Goal: Use online tool/utility: Utilize a website feature to perform a specific function

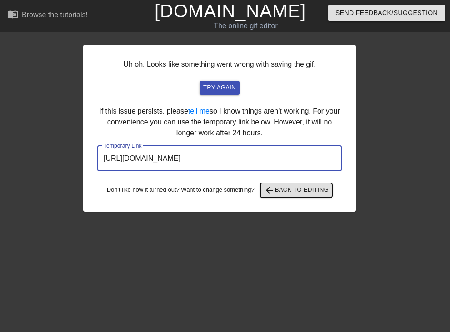
click at [295, 190] on span "arrow_back Back to Editing" at bounding box center [296, 190] width 65 height 11
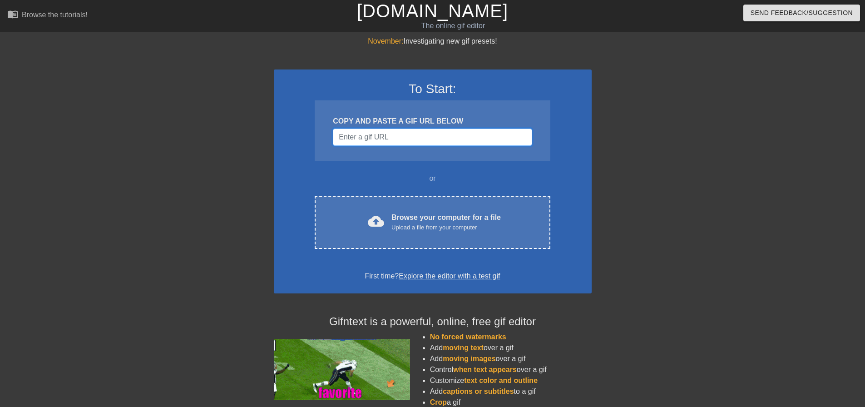
click at [426, 144] on input "Username" at bounding box center [432, 137] width 199 height 17
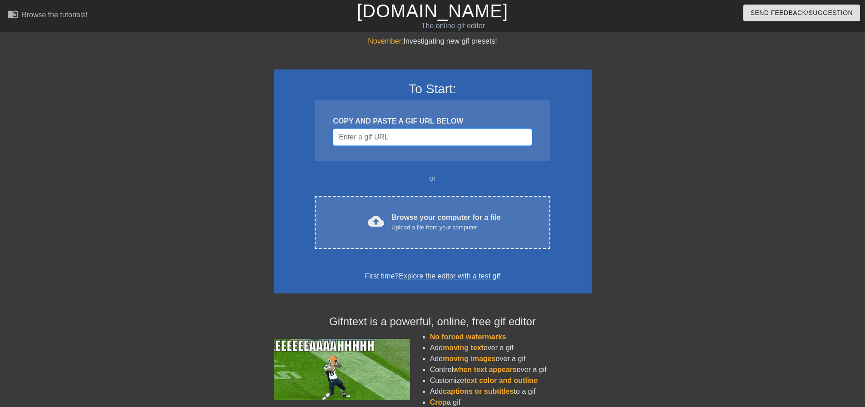
click at [394, 139] on input "Username" at bounding box center [432, 137] width 199 height 17
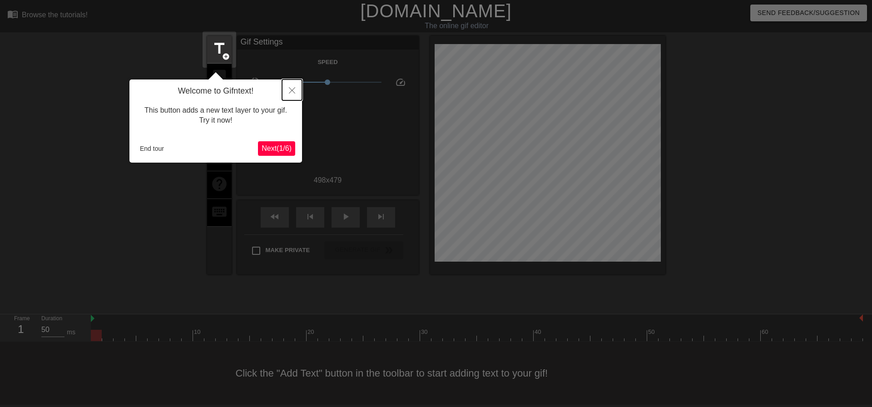
click at [292, 86] on button "Close" at bounding box center [292, 89] width 20 height 21
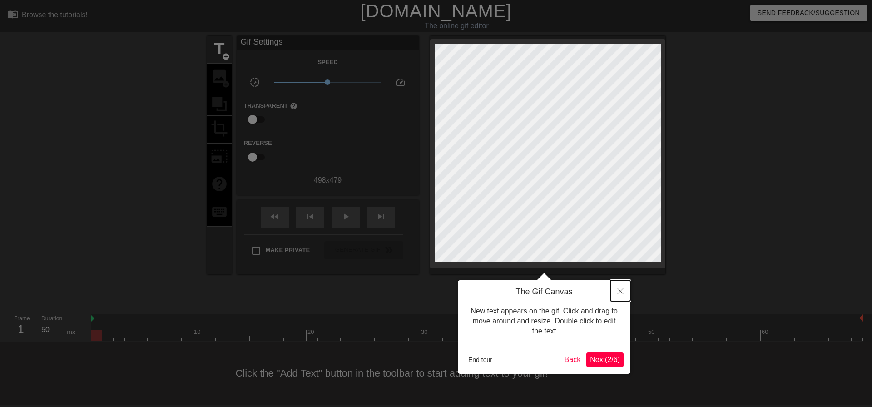
click at [619, 293] on icon "Close" at bounding box center [620, 291] width 6 height 6
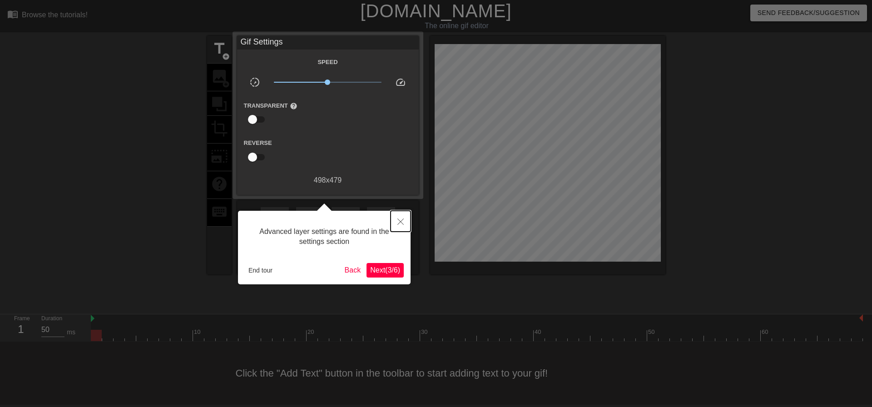
click at [398, 222] on icon "Close" at bounding box center [400, 221] width 6 height 6
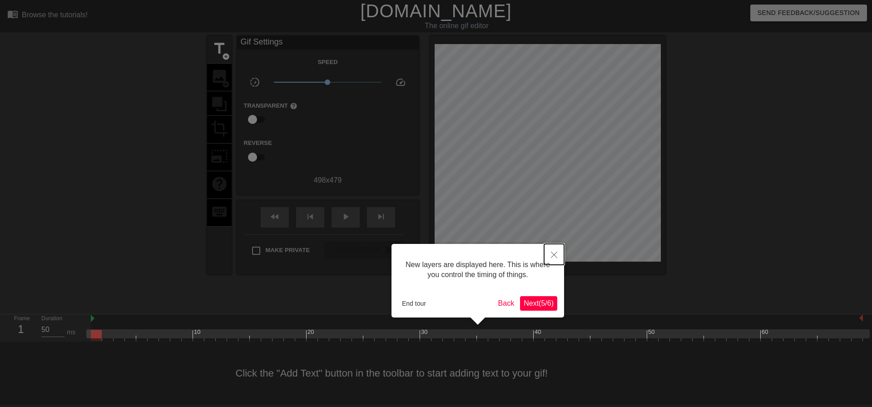
click at [555, 256] on icon "Close" at bounding box center [554, 255] width 6 height 6
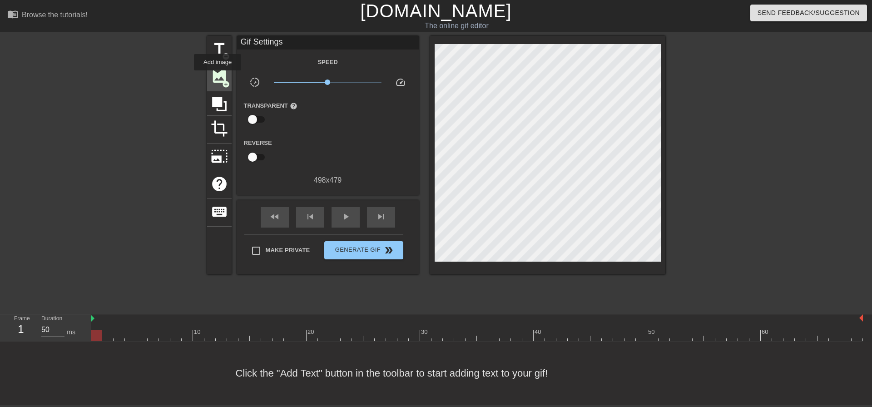
click at [218, 77] on span "image" at bounding box center [219, 76] width 17 height 17
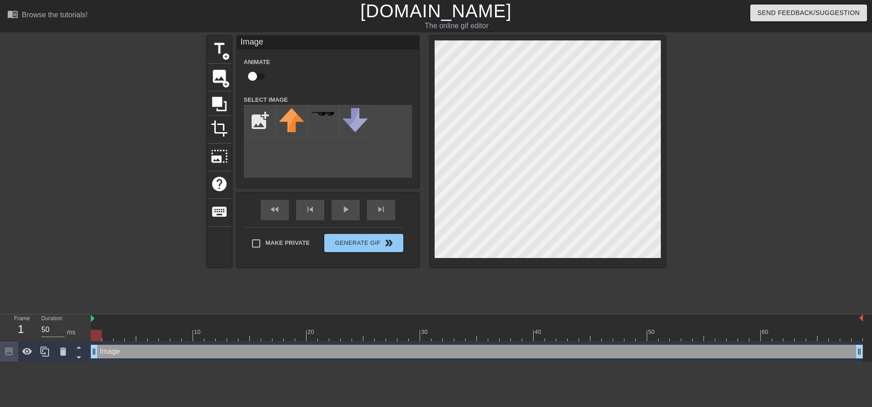
click at [865, 362] on html "menu_book Browse the tutorials! Gifntext.com The online gif editor Send Feedbac…" at bounding box center [436, 181] width 872 height 362
click at [251, 116] on input "file" at bounding box center [259, 120] width 31 height 31
type input "C:\fakepath\images.jpg"
click at [291, 108] on div at bounding box center [292, 121] width 32 height 32
click at [291, 122] on img at bounding box center [291, 117] width 25 height 19
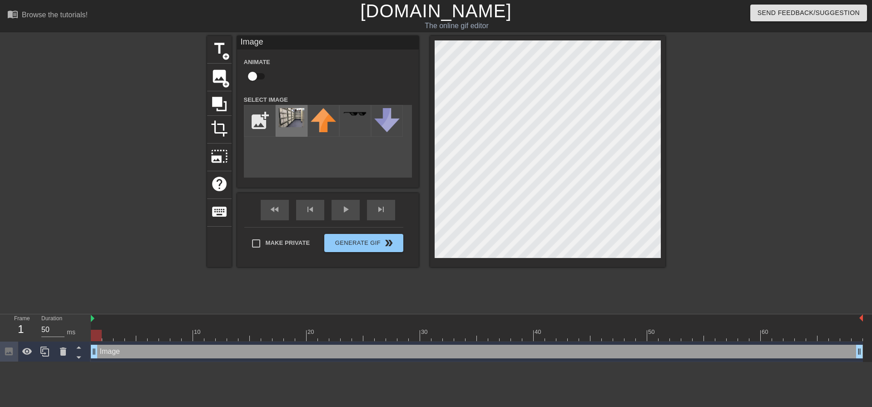
click at [291, 122] on img at bounding box center [291, 117] width 25 height 19
click at [288, 114] on img at bounding box center [291, 117] width 25 height 19
click at [253, 123] on input "file" at bounding box center [259, 120] width 31 height 31
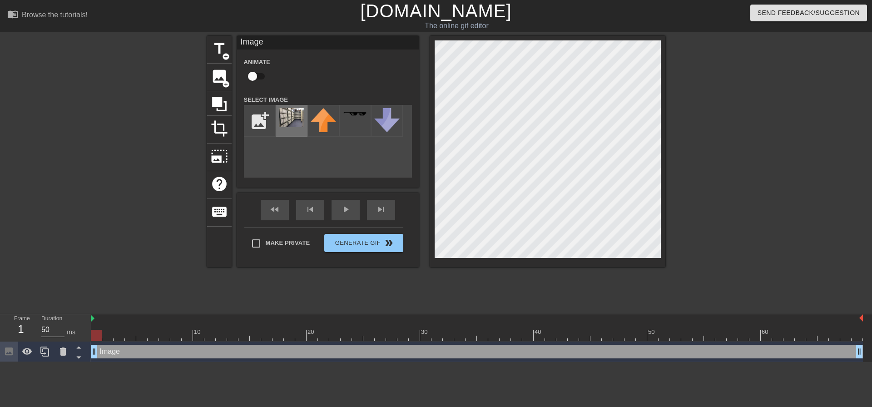
click at [288, 126] on img at bounding box center [291, 117] width 25 height 19
click at [286, 108] on img at bounding box center [291, 117] width 25 height 19
drag, startPoint x: 287, startPoint y: 117, endPoint x: 292, endPoint y: 106, distance: 11.6
click at [292, 106] on div at bounding box center [292, 121] width 32 height 32
click at [520, 108] on div "title add_circle image add_circle crop photo_size_select_large help keyboard Im…" at bounding box center [436, 151] width 458 height 231
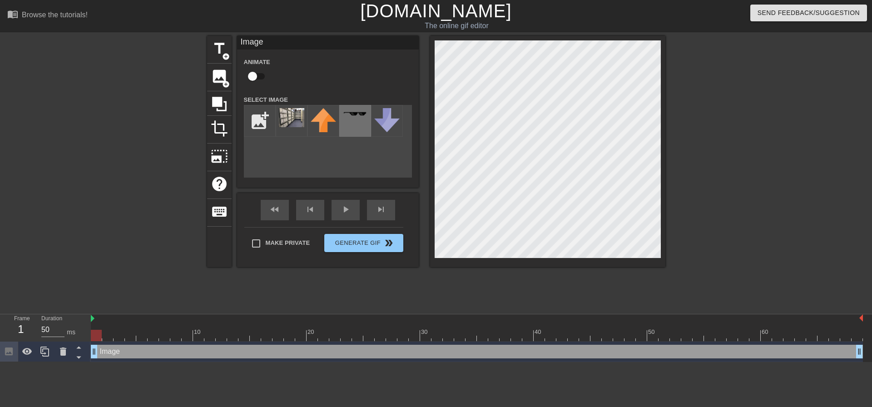
click at [353, 110] on div at bounding box center [355, 121] width 32 height 32
click at [328, 119] on img at bounding box center [323, 120] width 25 height 24
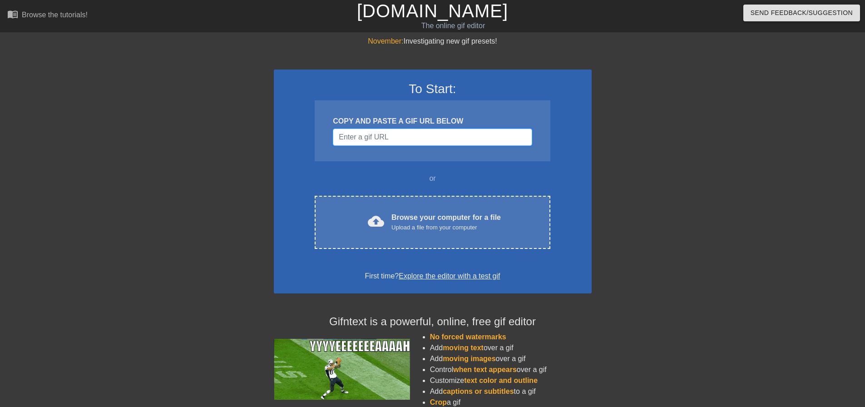
click at [385, 139] on input "Username" at bounding box center [432, 137] width 199 height 17
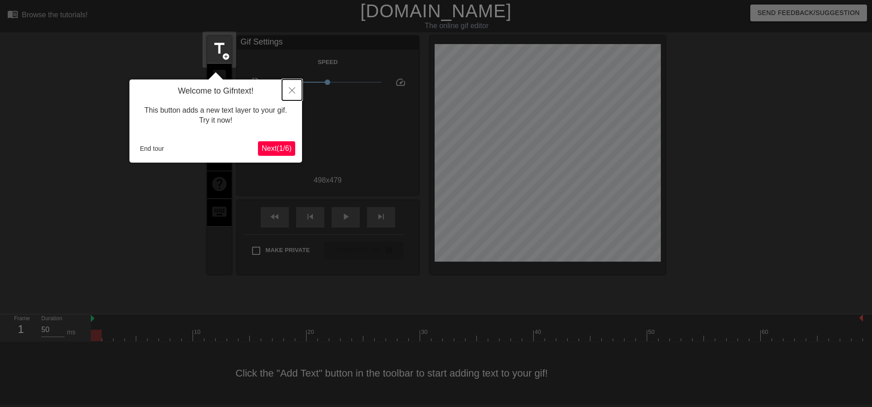
click at [297, 92] on button "Close" at bounding box center [292, 89] width 20 height 21
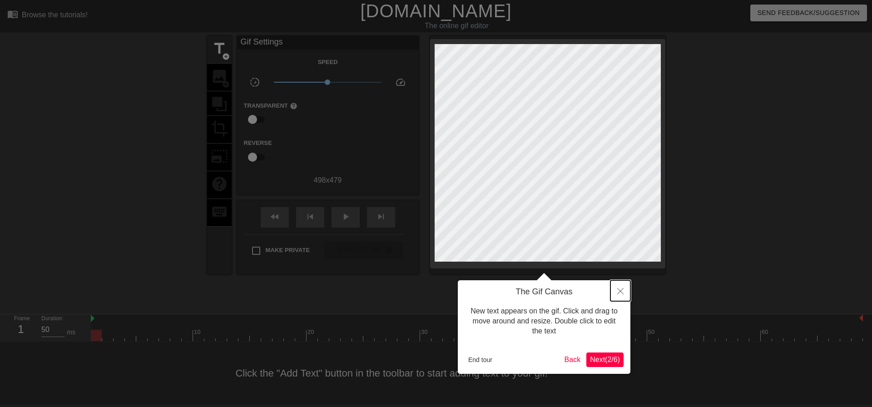
click at [622, 290] on icon "Close" at bounding box center [620, 291] width 6 height 6
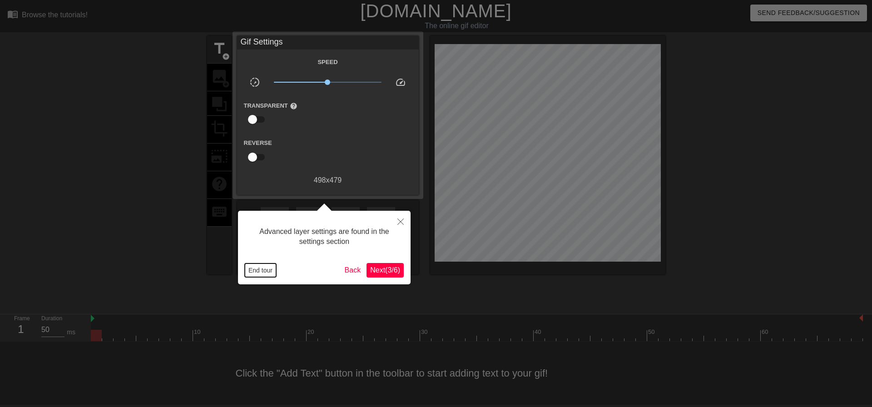
click at [266, 270] on button "End tour" at bounding box center [260, 270] width 31 height 14
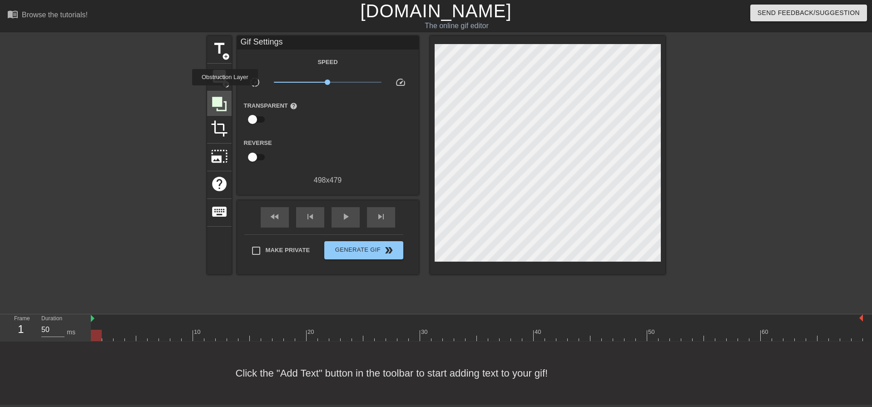
click at [225, 92] on div at bounding box center [219, 103] width 25 height 25
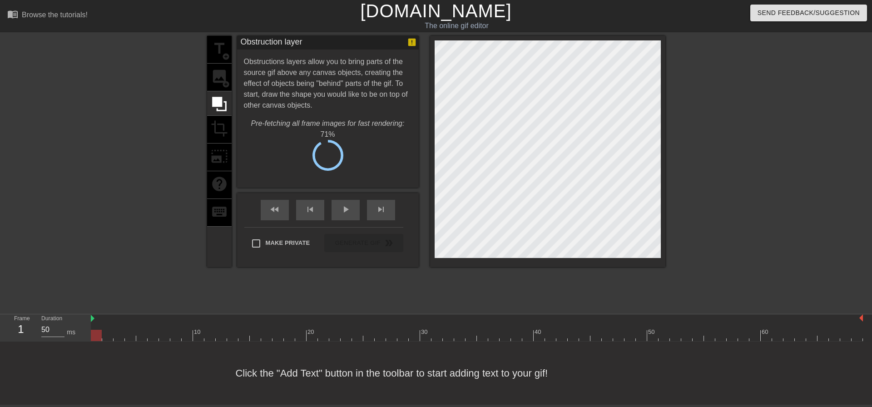
click at [219, 73] on div "title add_circle image add_circle crop photo_size_select_large help keyboard" at bounding box center [219, 151] width 25 height 231
click at [226, 75] on div "title add_circle image add_circle crop photo_size_select_large help keyboard" at bounding box center [219, 151] width 25 height 231
click at [285, 157] on span "Cancel" at bounding box center [282, 159] width 29 height 12
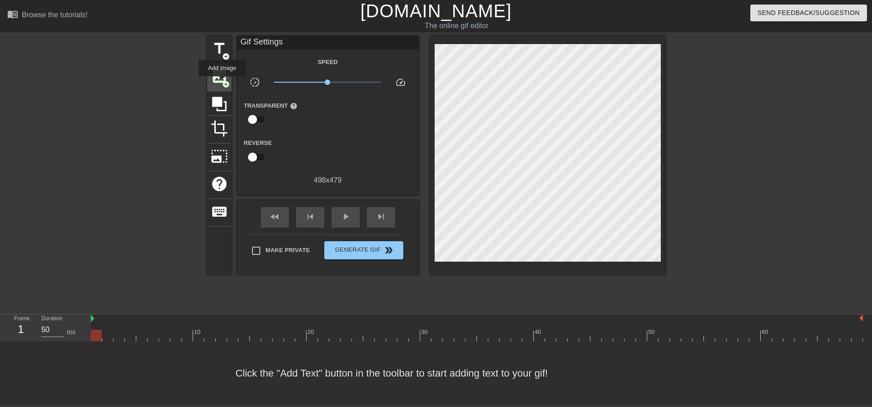
click at [222, 83] on span "add_circle" at bounding box center [226, 84] width 8 height 8
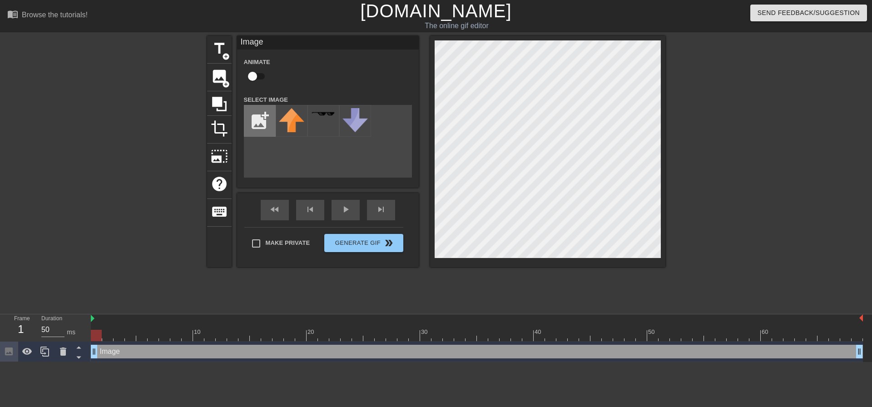
click at [269, 119] on input "file" at bounding box center [259, 120] width 31 height 31
type input "C:\fakepath\images.jpg"
click at [285, 109] on img at bounding box center [291, 117] width 25 height 19
click at [95, 336] on div at bounding box center [96, 335] width 11 height 11
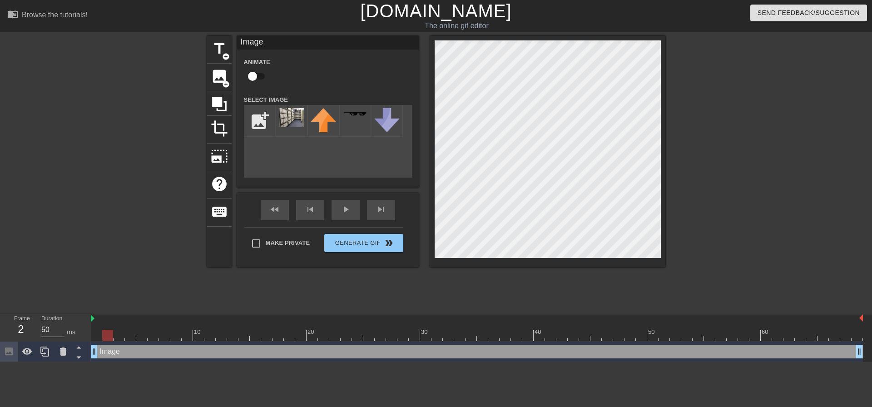
drag, startPoint x: 99, startPoint y: 335, endPoint x: 108, endPoint y: 335, distance: 9.1
click at [108, 335] on div at bounding box center [107, 335] width 11 height 11
drag, startPoint x: 108, startPoint y: 335, endPoint x: 88, endPoint y: 334, distance: 20.0
click at [88, 334] on div "Frame 1 Duration 50 ms 10 20 30 40 50 60 Image drag_handle drag_handle" at bounding box center [436, 338] width 872 height 48
click at [414, 0] on html "menu_book Browse the tutorials! Gifntext.com The online gif editor Send Feedbac…" at bounding box center [436, 181] width 872 height 362
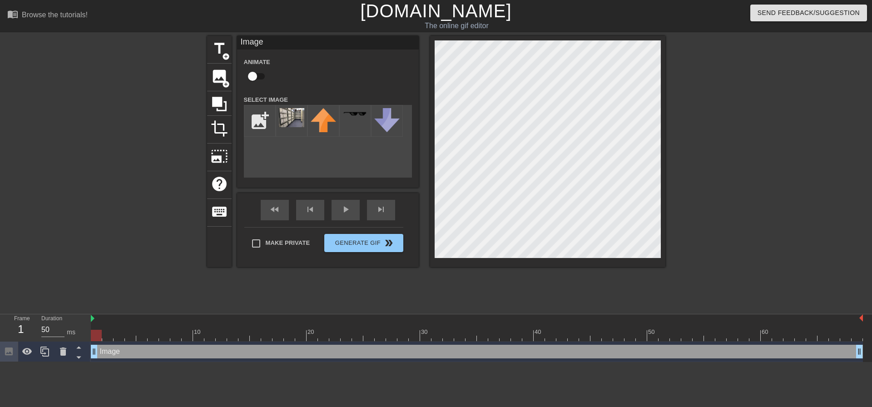
click at [702, 258] on div "title add_circle image add_circle crop photo_size_select_large help keyboard Im…" at bounding box center [436, 172] width 872 height 272
click at [258, 76] on input "checkbox" at bounding box center [253, 76] width 52 height 17
click at [258, 76] on input "checkbox" at bounding box center [261, 76] width 52 height 17
checkbox input "false"
click at [32, 355] on icon at bounding box center [27, 351] width 11 height 11
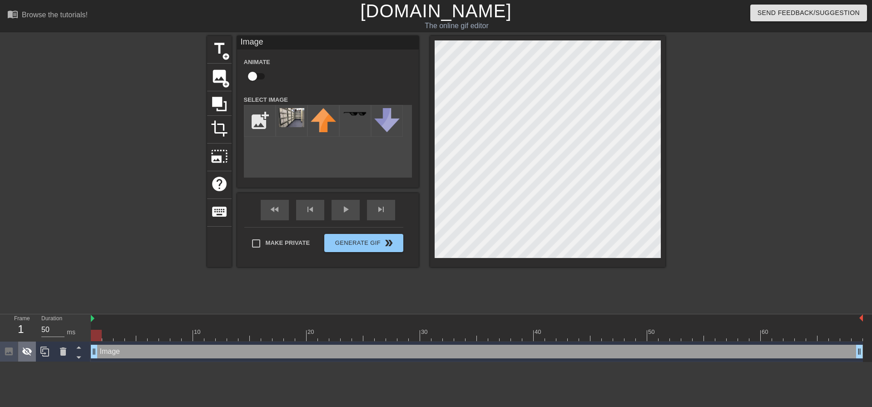
click at [32, 355] on icon at bounding box center [27, 351] width 11 height 11
drag, startPoint x: 8, startPoint y: 352, endPoint x: 17, endPoint y: 352, distance: 9.1
click at [9, 352] on icon at bounding box center [9, 351] width 8 height 8
click at [80, 354] on icon at bounding box center [78, 357] width 11 height 11
click at [79, 354] on icon at bounding box center [78, 357] width 11 height 11
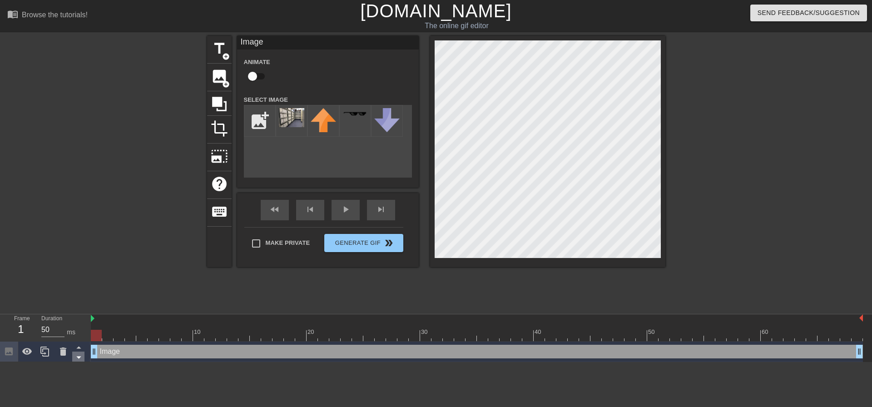
click at [79, 354] on icon at bounding box center [78, 357] width 11 height 11
drag, startPoint x: 91, startPoint y: 353, endPoint x: 79, endPoint y: 353, distance: 11.8
click at [79, 353] on div "Frame 1 Duration 50 ms 10 20 30 40 50 60 Image drag_handle drag_handle" at bounding box center [436, 338] width 872 height 48
click at [360, 349] on div "Image drag_handle drag_handle" at bounding box center [477, 352] width 772 height 14
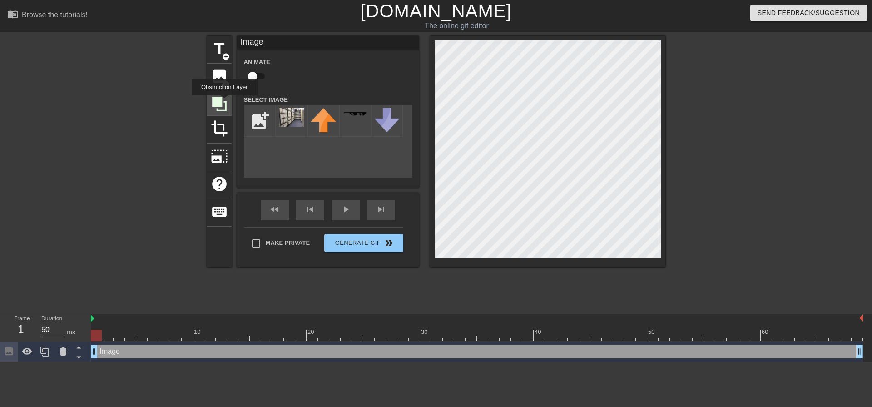
click at [224, 102] on icon at bounding box center [219, 103] width 17 height 17
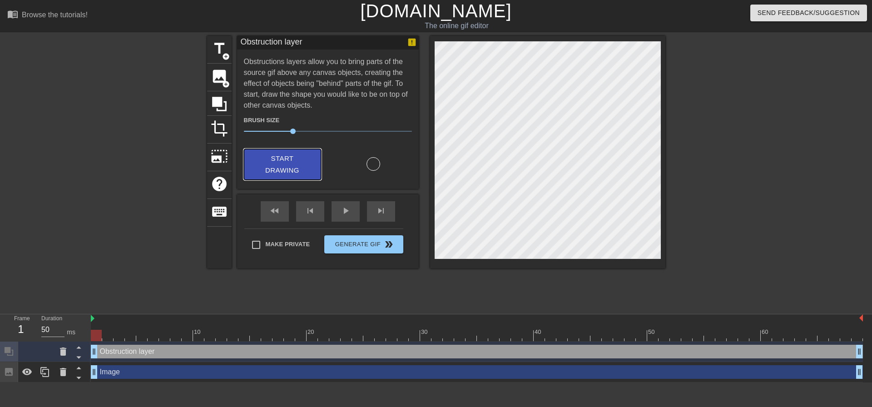
click at [283, 162] on span "Start Drawing" at bounding box center [282, 165] width 55 height 24
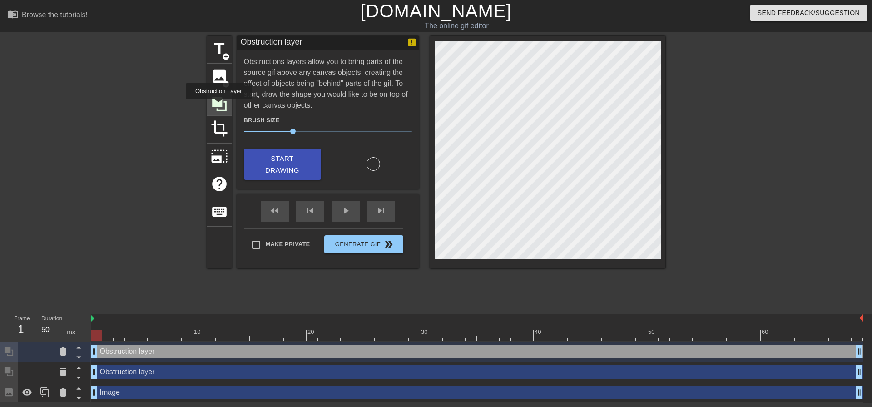
click at [218, 106] on icon at bounding box center [219, 104] width 15 height 15
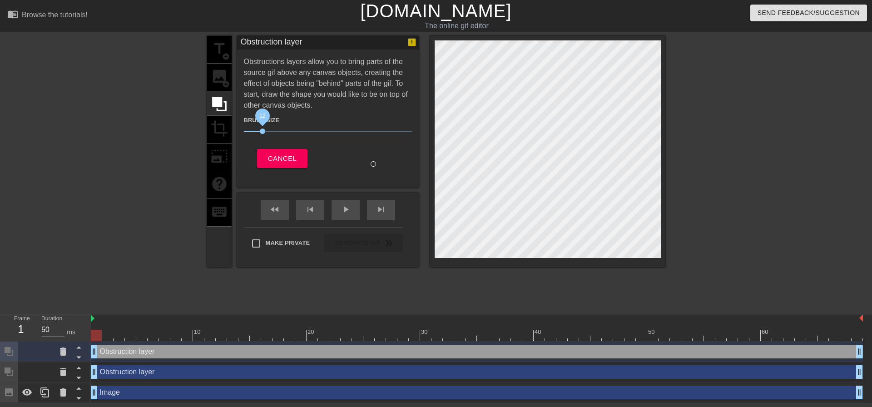
drag, startPoint x: 287, startPoint y: 130, endPoint x: 267, endPoint y: 132, distance: 20.1
click at [267, 132] on span "12" at bounding box center [328, 131] width 168 height 11
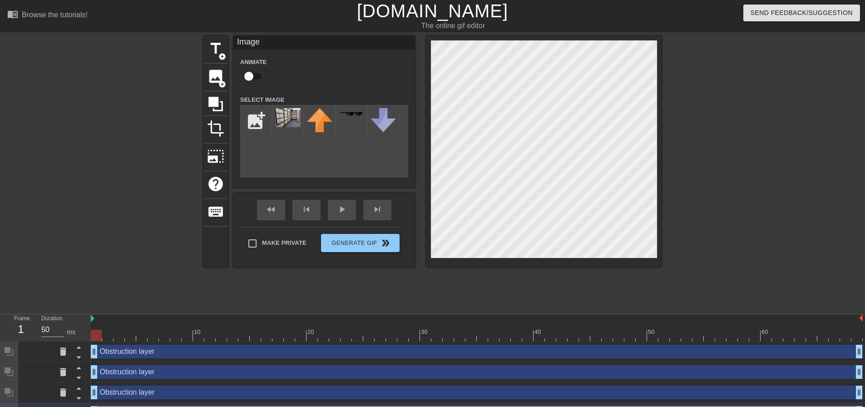
click at [327, 207] on div "fast_rewind skip_previous play_arrow skip_next" at bounding box center [324, 210] width 148 height 34
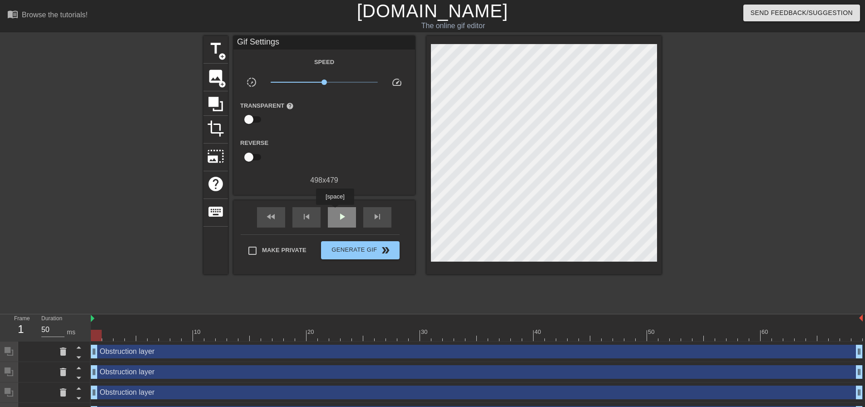
click at [335, 211] on div "play_arrow" at bounding box center [342, 217] width 28 height 20
click at [335, 211] on div "pause" at bounding box center [342, 217] width 28 height 20
click at [218, 75] on span "image" at bounding box center [215, 76] width 17 height 17
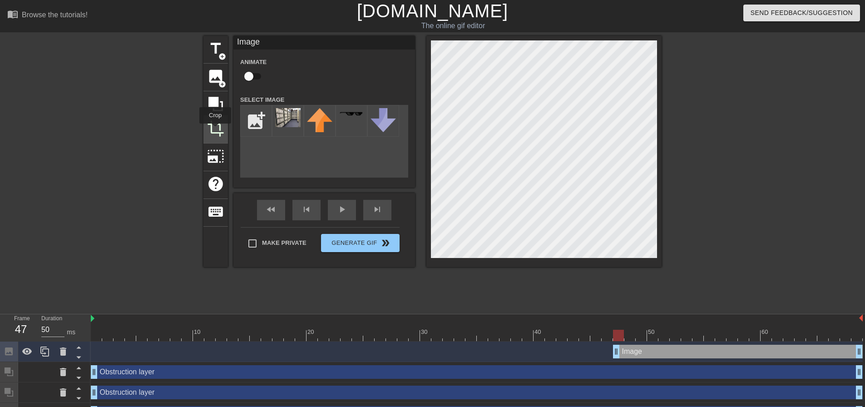
click at [215, 130] on span "crop" at bounding box center [215, 128] width 17 height 17
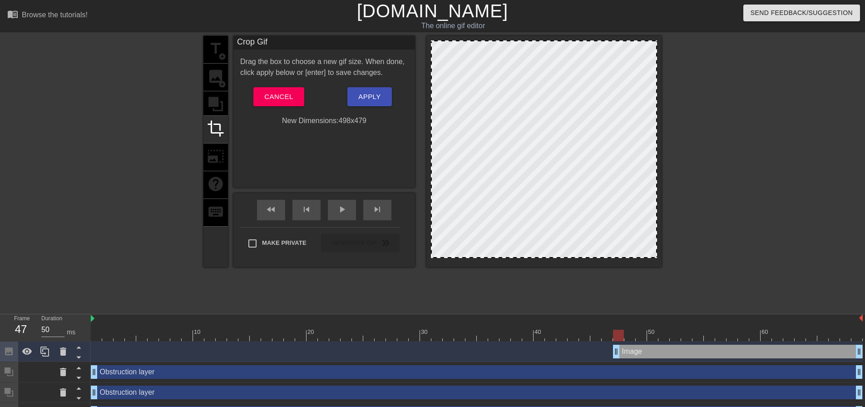
click at [538, 156] on div at bounding box center [544, 149] width 226 height 218
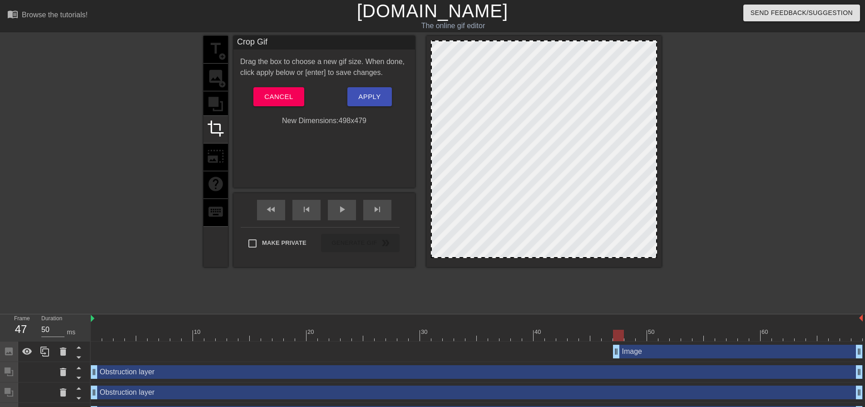
click at [541, 154] on div at bounding box center [544, 149] width 226 height 218
drag, startPoint x: 547, startPoint y: 150, endPoint x: 519, endPoint y: 190, distance: 48.3
click at [519, 190] on div at bounding box center [544, 149] width 226 height 218
click at [751, 163] on div at bounding box center [741, 172] width 136 height 272
click at [522, 171] on div at bounding box center [544, 149] width 226 height 218
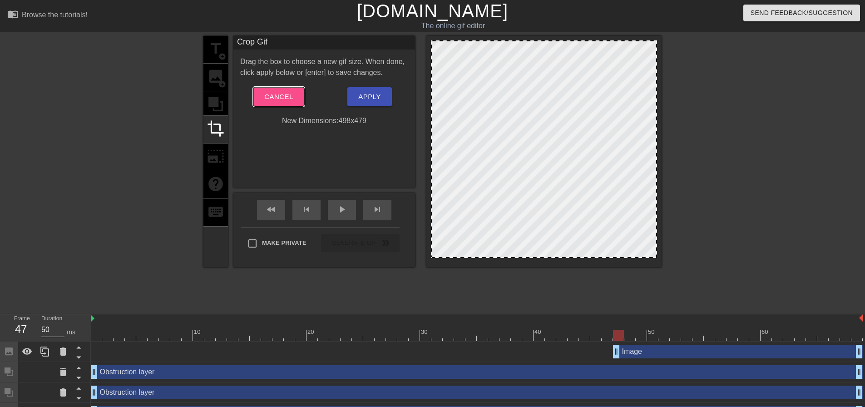
click at [274, 100] on span "Cancel" at bounding box center [278, 97] width 29 height 12
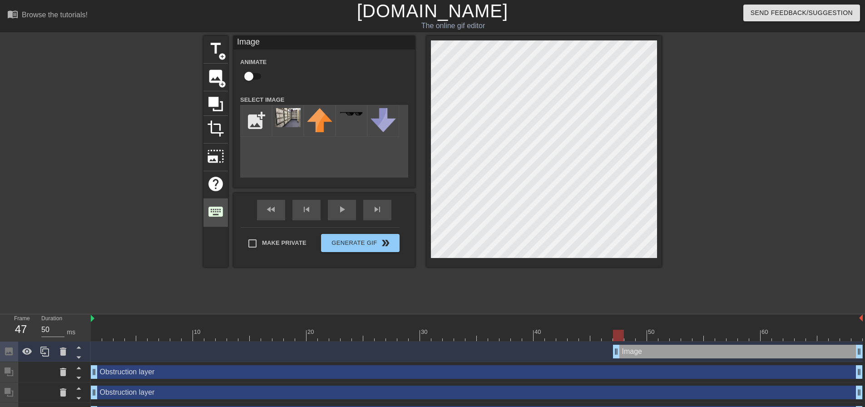
click at [209, 212] on div "title add_circle image add_circle crop photo_size_select_large help keyboard Im…" at bounding box center [432, 151] width 458 height 231
